Goal: Check status

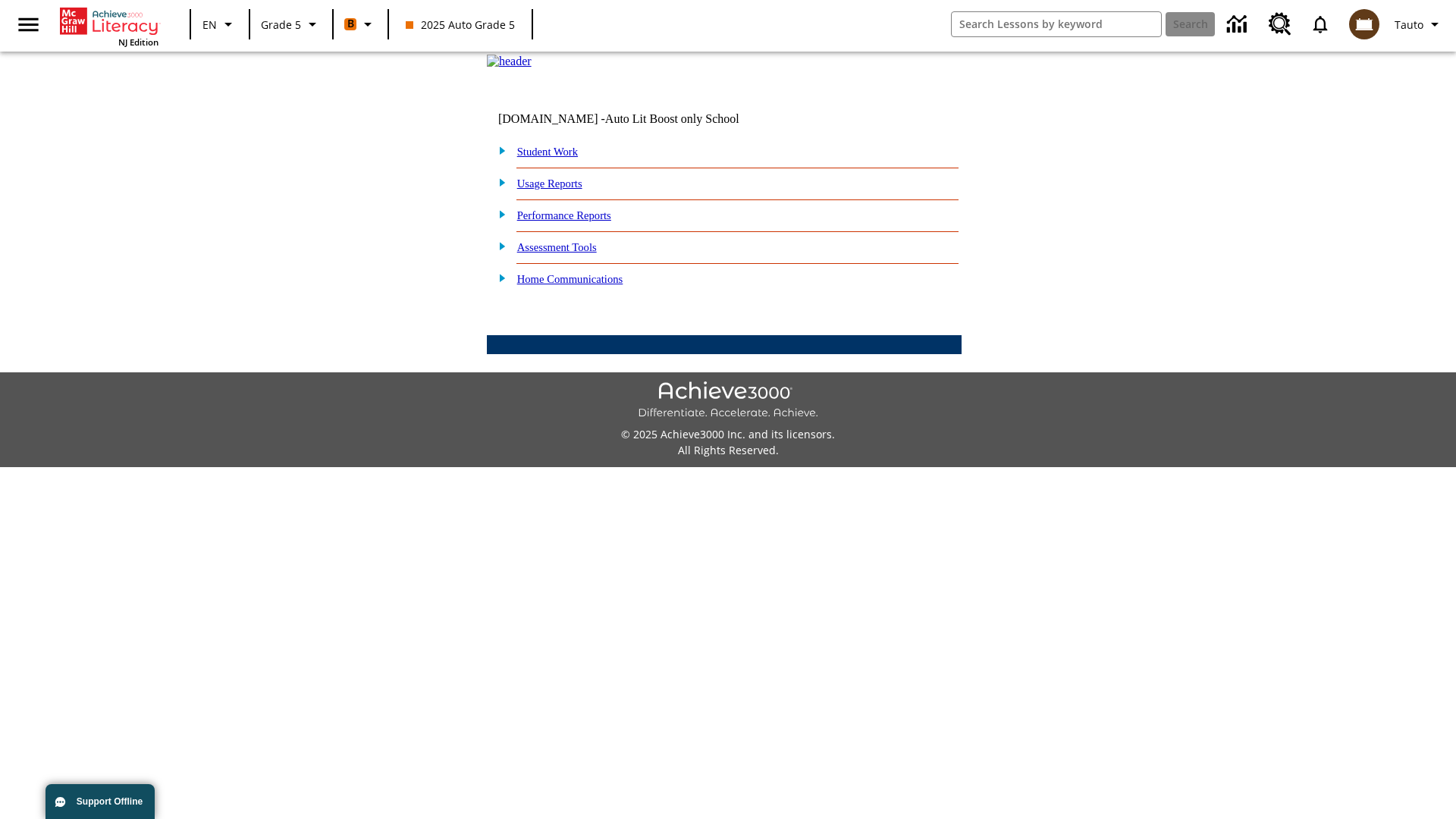
click at [557, 158] on link "Student Work" at bounding box center [547, 152] width 61 height 12
select select "/options/reports/?report_id=12&atype=22&section=2"
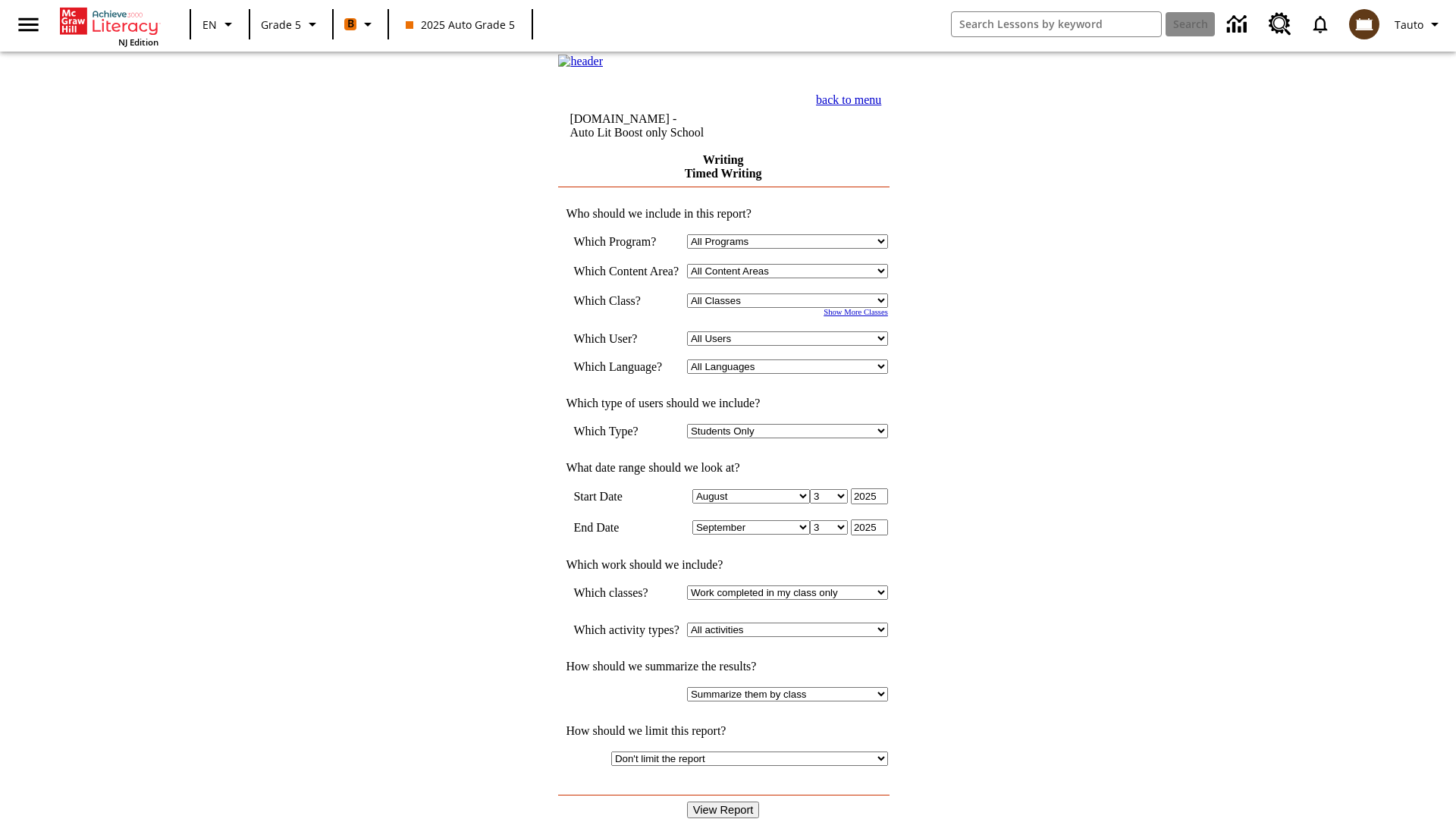
click at [793, 308] on select "Select a Class: All Classes 2025 Auto Grade 5 OL 2025 Auto Grade 6" at bounding box center [787, 300] width 201 height 14
select select "11133131"
